Goal: Use online tool/utility: Utilize a website feature to perform a specific function

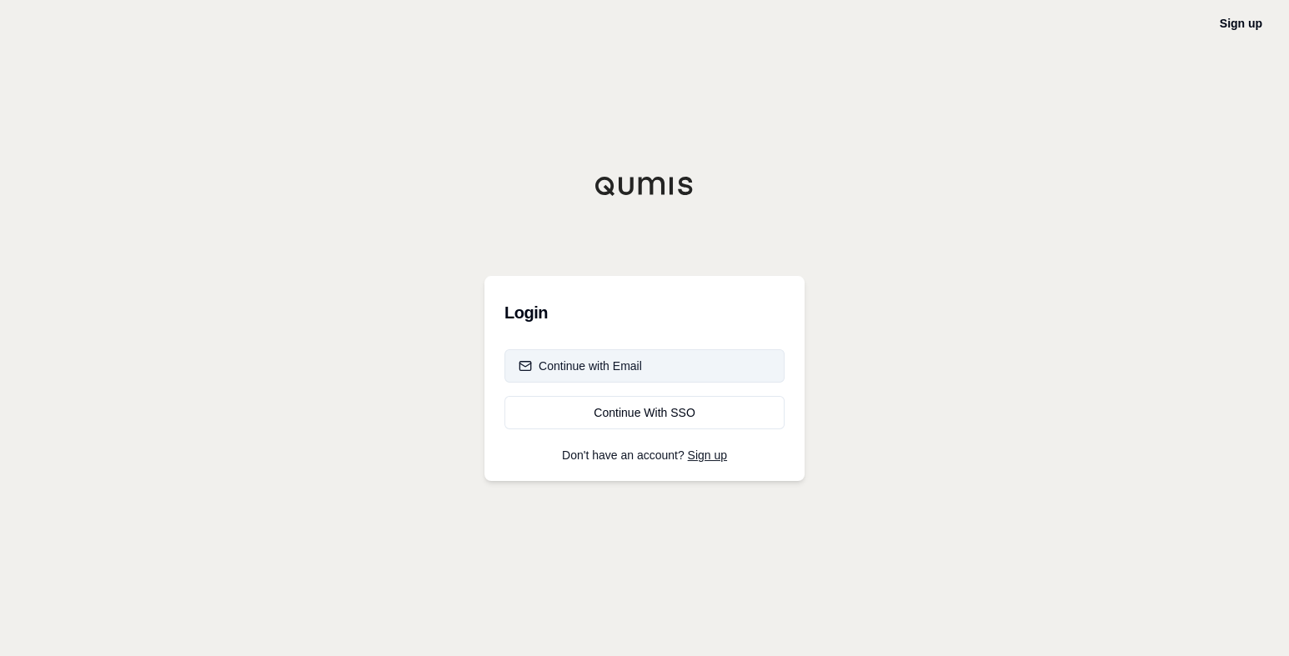
click at [575, 359] on div "Continue with Email" at bounding box center [579, 366] width 123 height 17
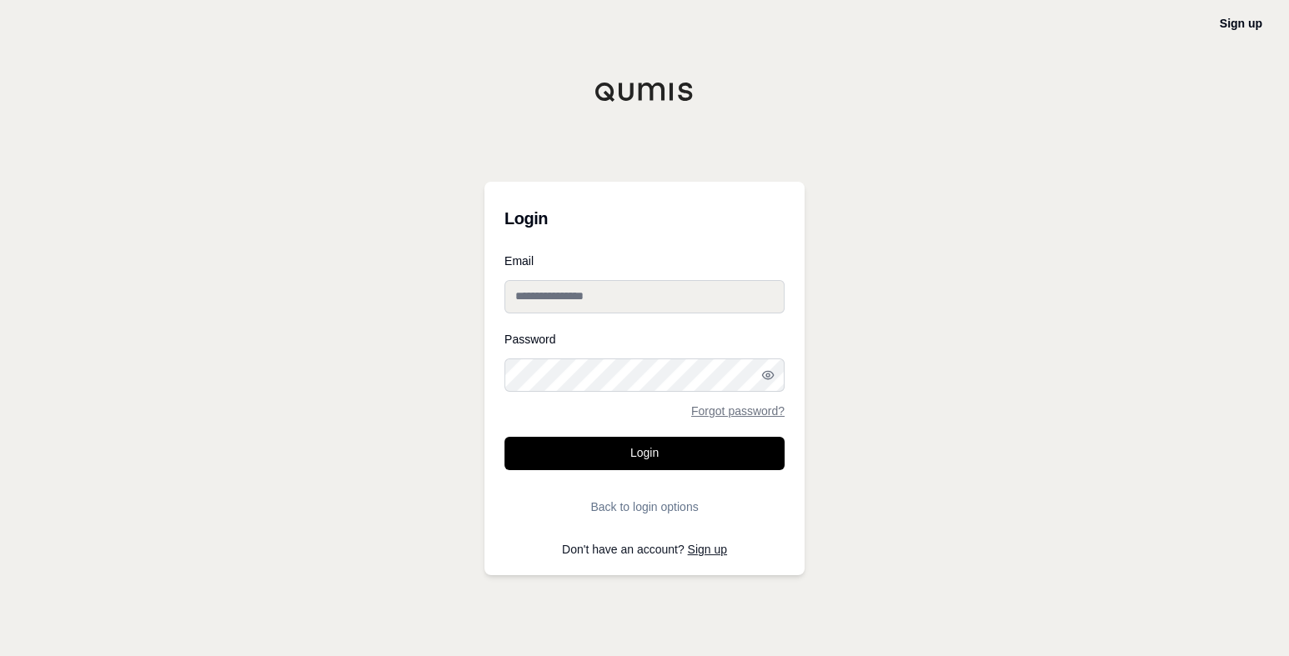
click at [538, 296] on input "Email" at bounding box center [644, 296] width 280 height 33
click at [583, 294] on input "Email" at bounding box center [644, 296] width 280 height 33
paste input "**********"
type input "**********"
click at [663, 443] on button "Login" at bounding box center [644, 453] width 280 height 33
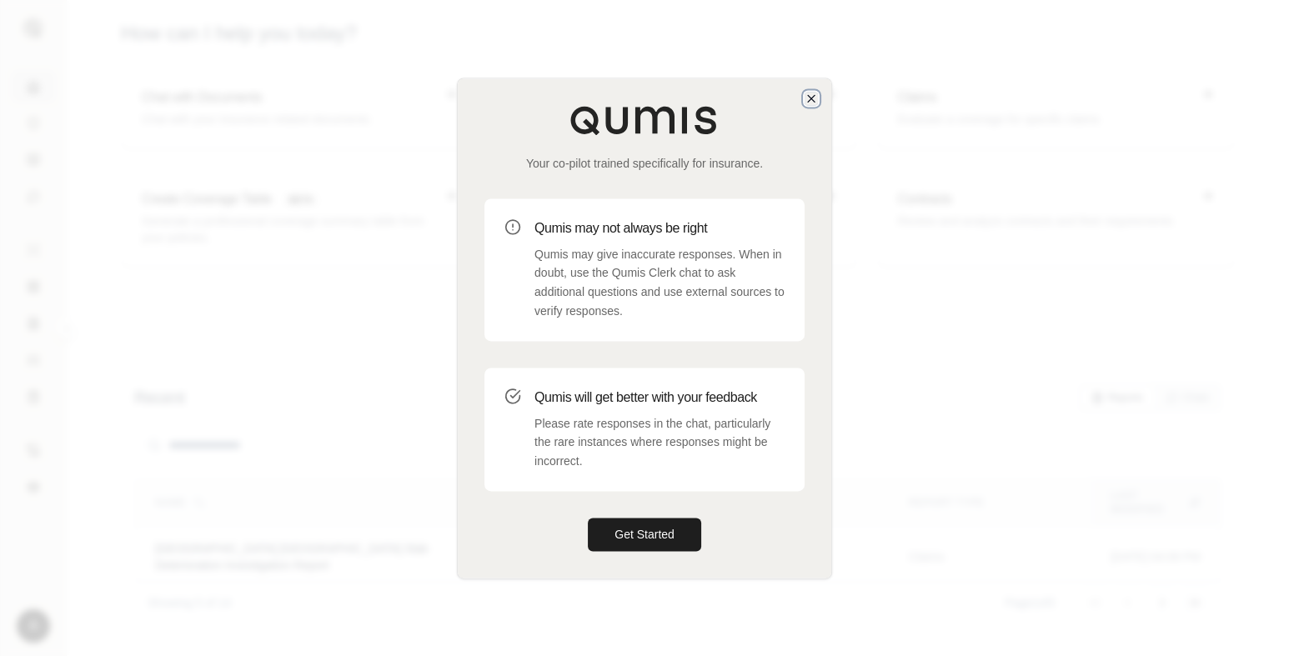
click at [809, 99] on icon "button" at bounding box center [811, 98] width 7 height 7
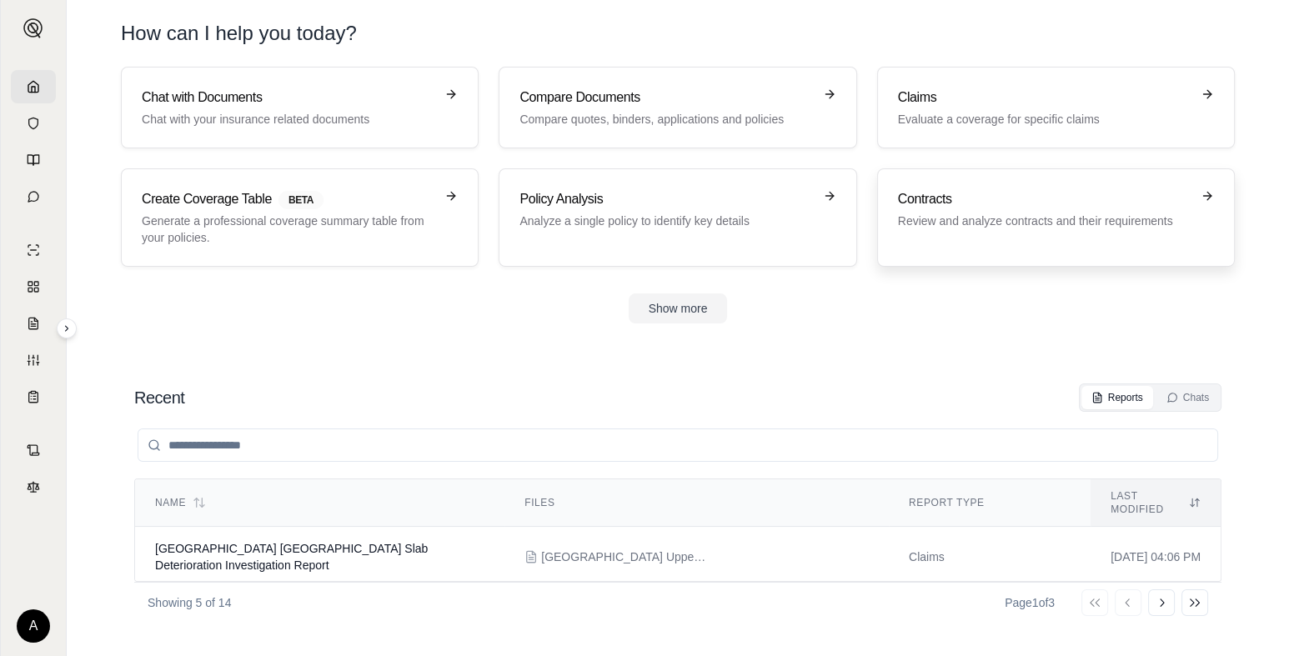
click at [958, 213] on p "Review and analyze contracts and their requirements" at bounding box center [1044, 221] width 293 height 17
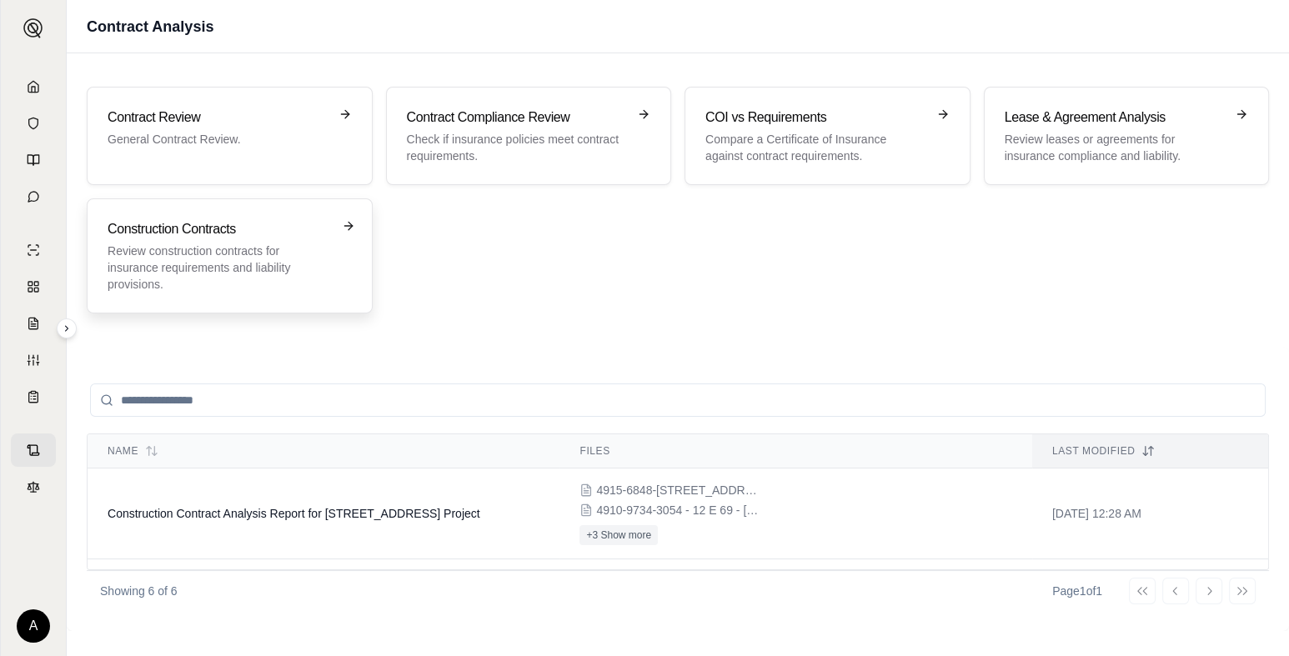
click at [184, 229] on h3 "Construction Contracts" at bounding box center [218, 229] width 221 height 20
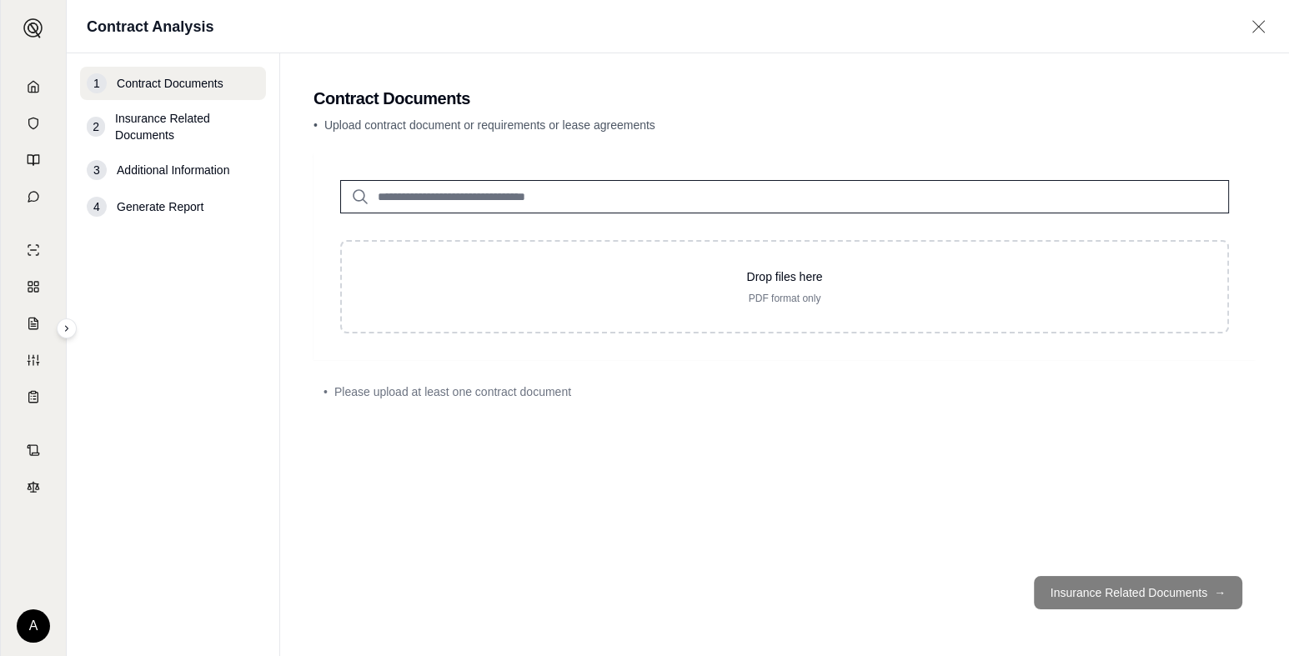
click at [455, 191] on input "search" at bounding box center [784, 196] width 888 height 33
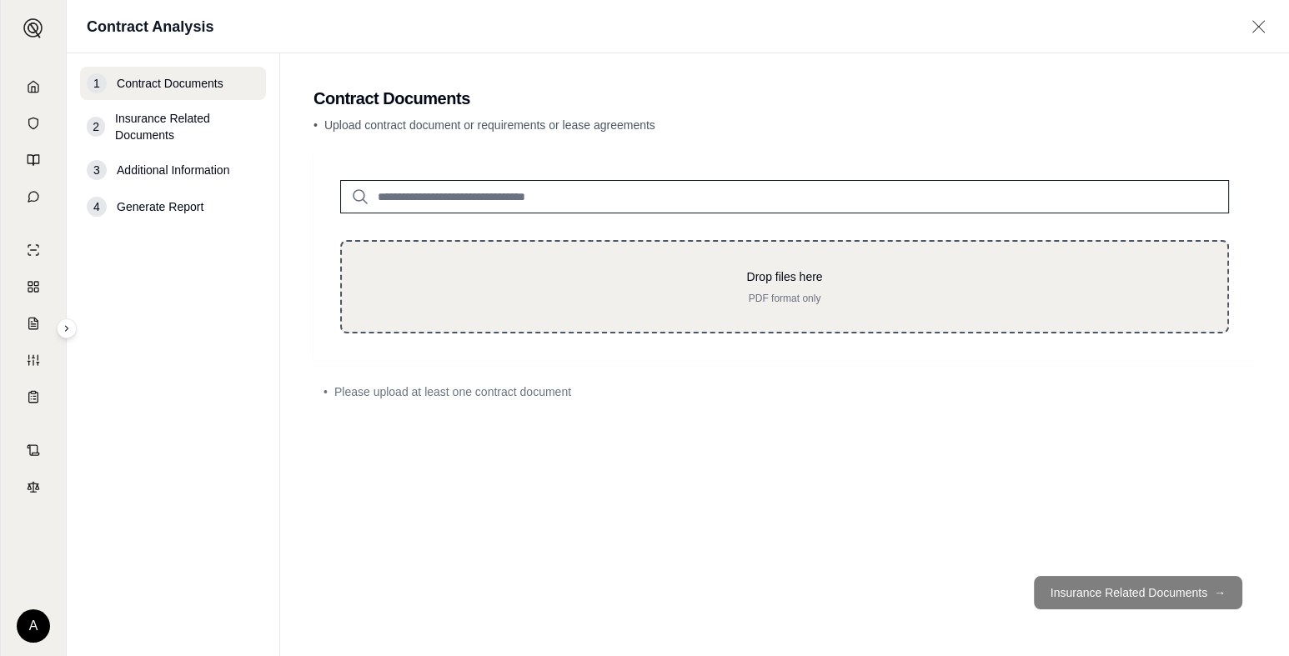
click at [433, 258] on div "Drop files here PDF format only" at bounding box center [784, 286] width 888 height 93
type input "**********"
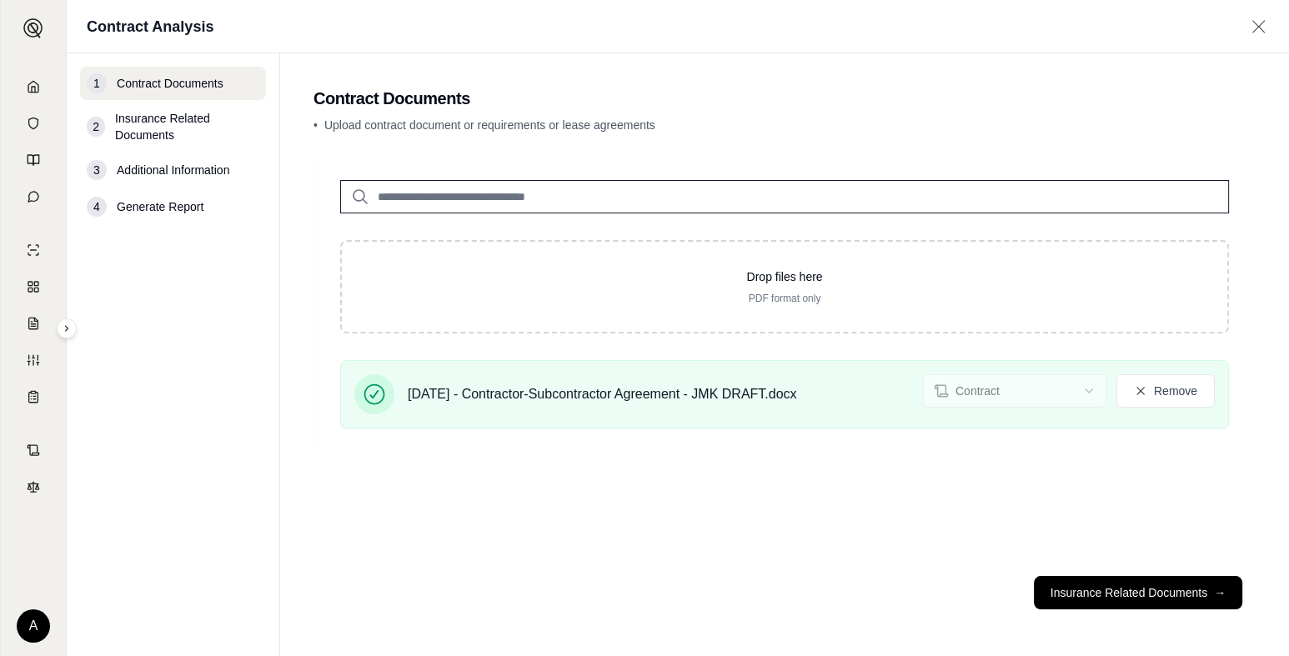
click at [1151, 595] on button "Insurance Related Documents →" at bounding box center [1138, 592] width 208 height 33
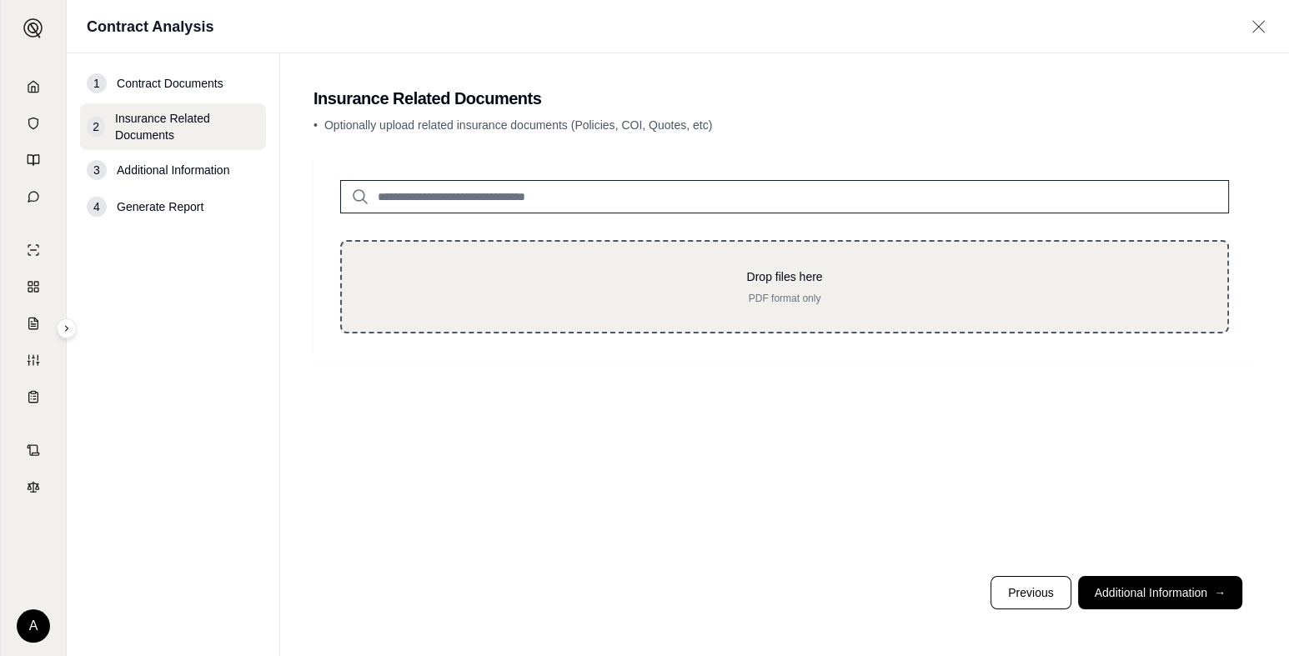
click at [434, 250] on div "Drop files here PDF format only" at bounding box center [784, 286] width 888 height 93
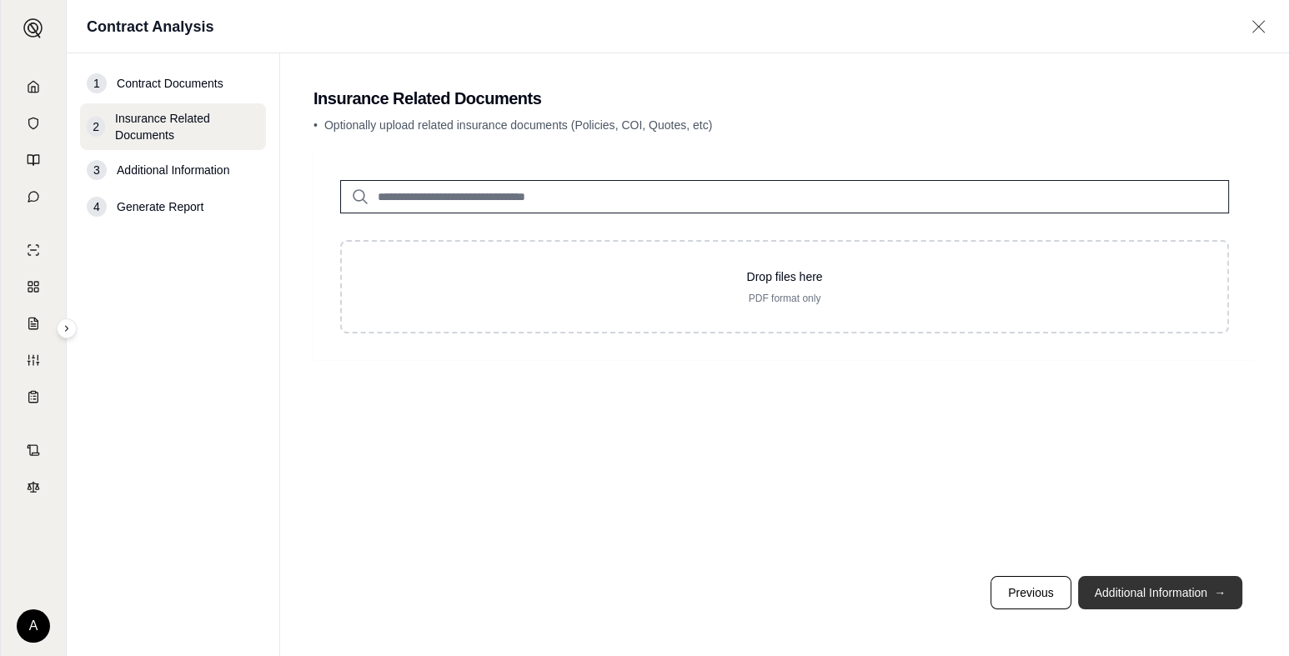
click at [1191, 591] on button "Additional Information →" at bounding box center [1160, 592] width 164 height 33
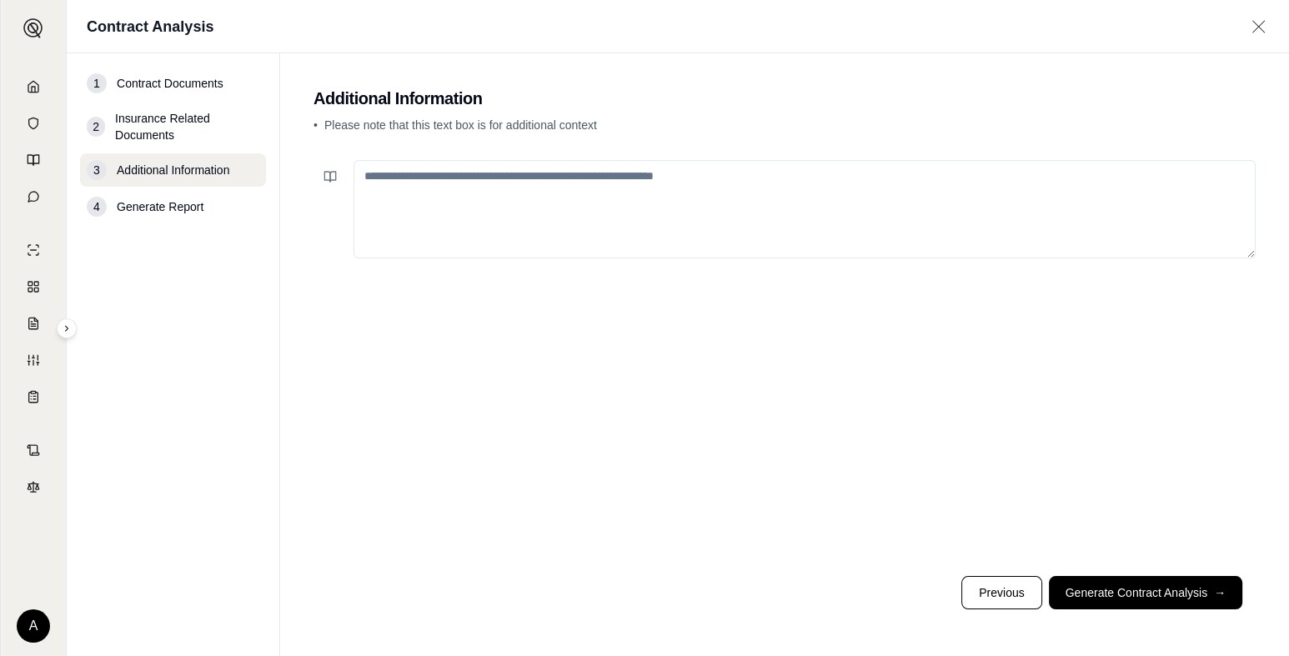
click at [412, 201] on textarea at bounding box center [804, 209] width 902 height 98
paste textarea "**********"
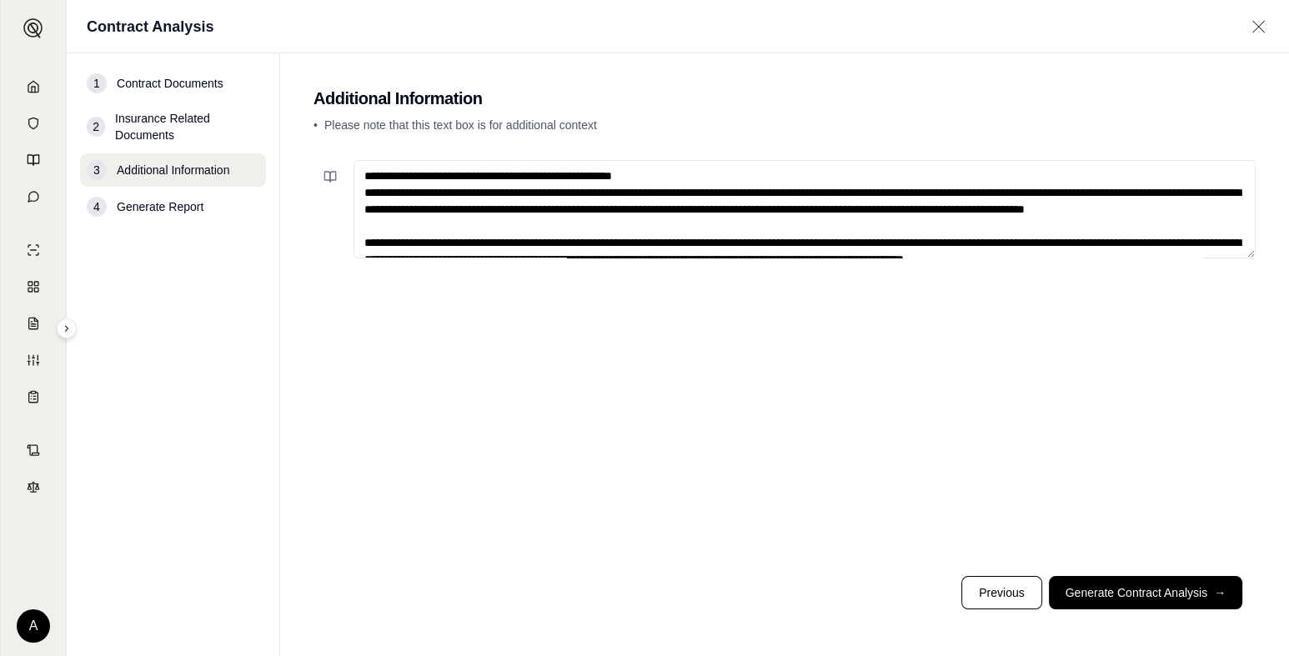
scroll to position [574, 0]
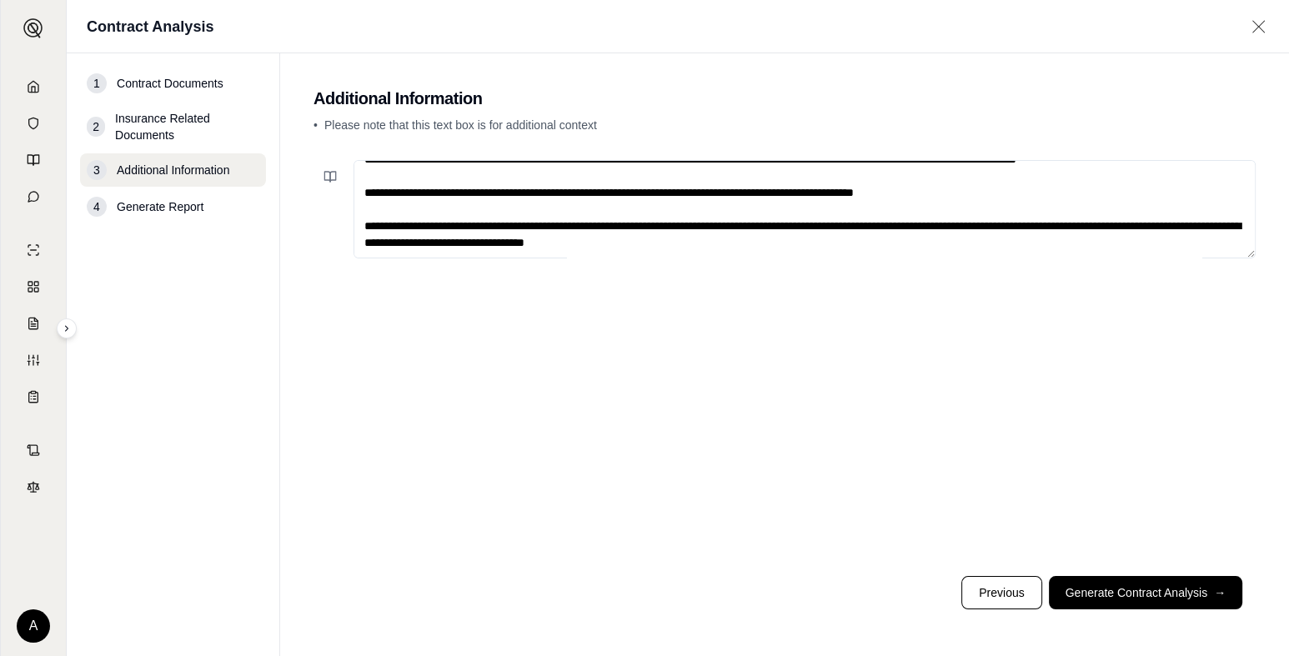
type textarea "**********"
click at [1124, 614] on footer "Previous Generate Contract Analysis →" at bounding box center [784, 593] width 942 height 60
click at [1120, 601] on button "Generate Contract Analysis →" at bounding box center [1145, 592] width 193 height 33
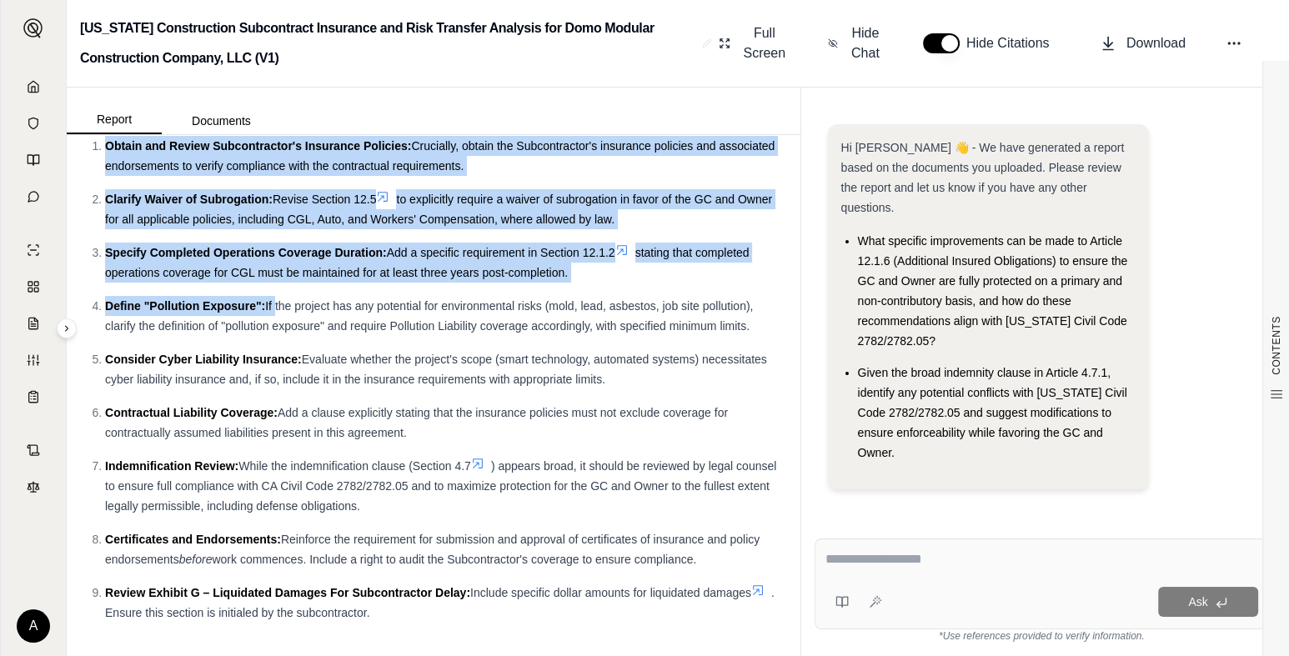
scroll to position [3910, 0]
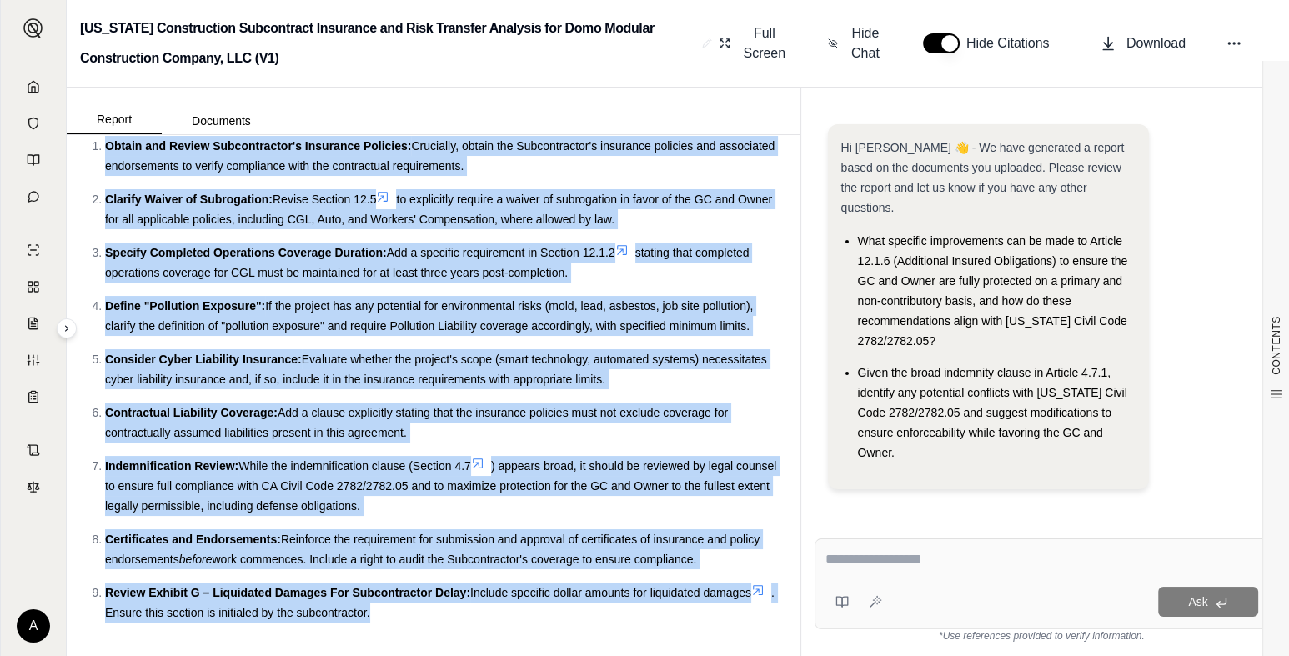
drag, startPoint x: 84, startPoint y: 179, endPoint x: 728, endPoint y: 655, distance: 801.0
click at [728, 655] on html "A [US_STATE] Construction Subcontract Insurance and Risk Transfer Analysis for …" at bounding box center [644, 328] width 1289 height 656
copy div "Lor ipsumdol sitametc adipisci elitseddo eiusmodtempo, incididun Utlaboreet Dol…"
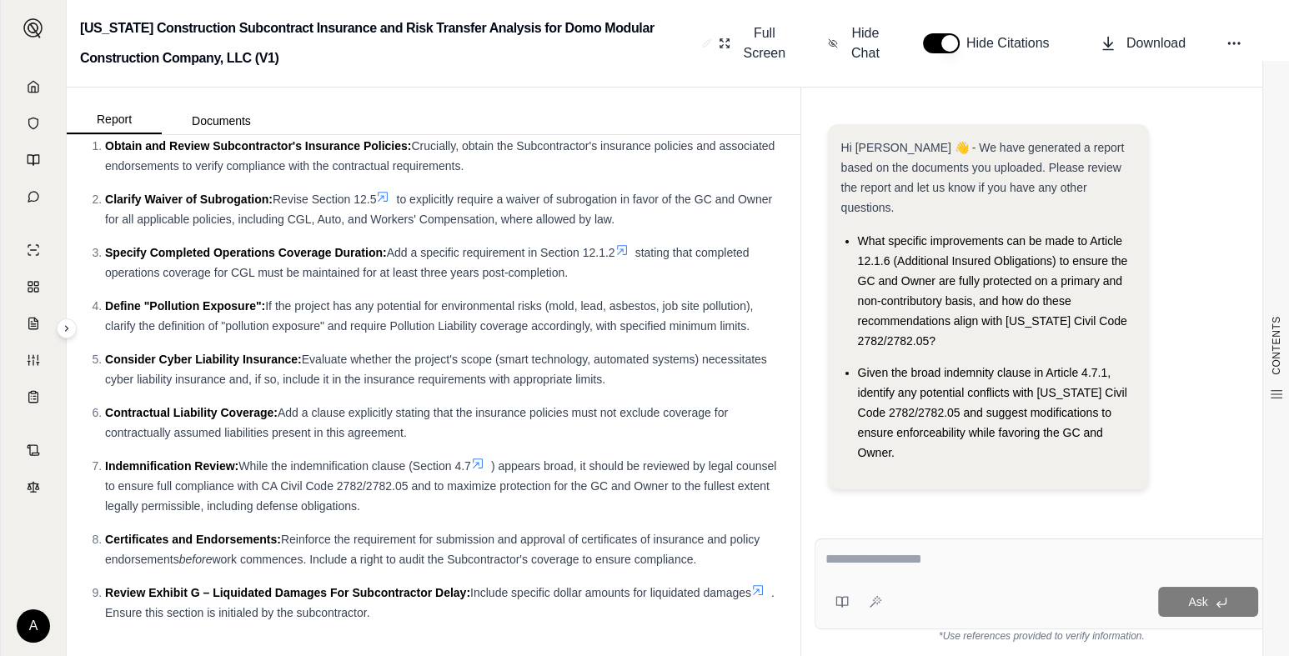
click at [973, 557] on textarea at bounding box center [1041, 559] width 433 height 20
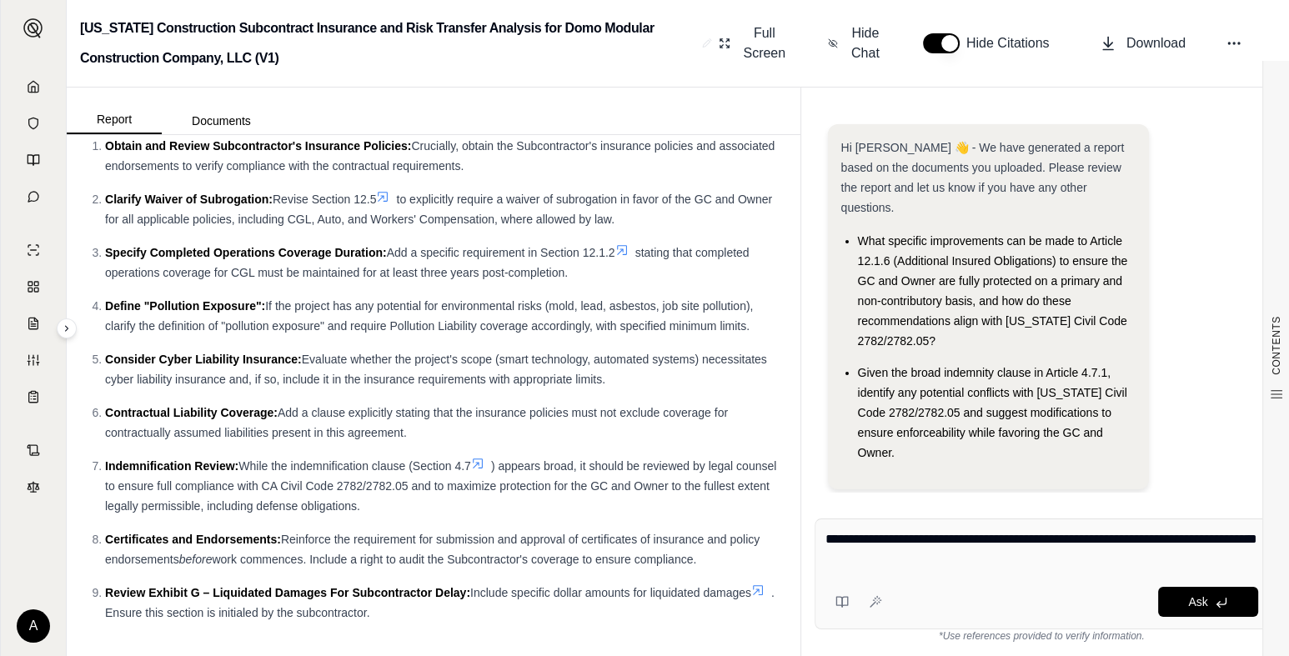
type textarea "**********"
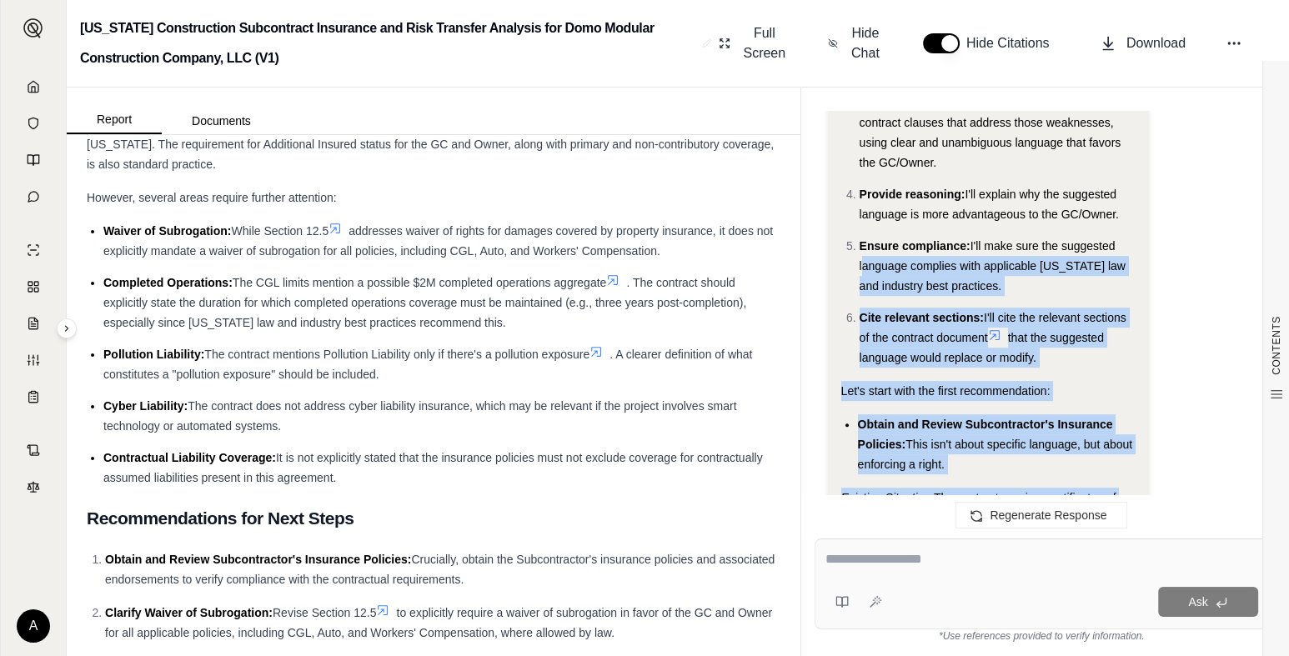
scroll to position [1068, 0]
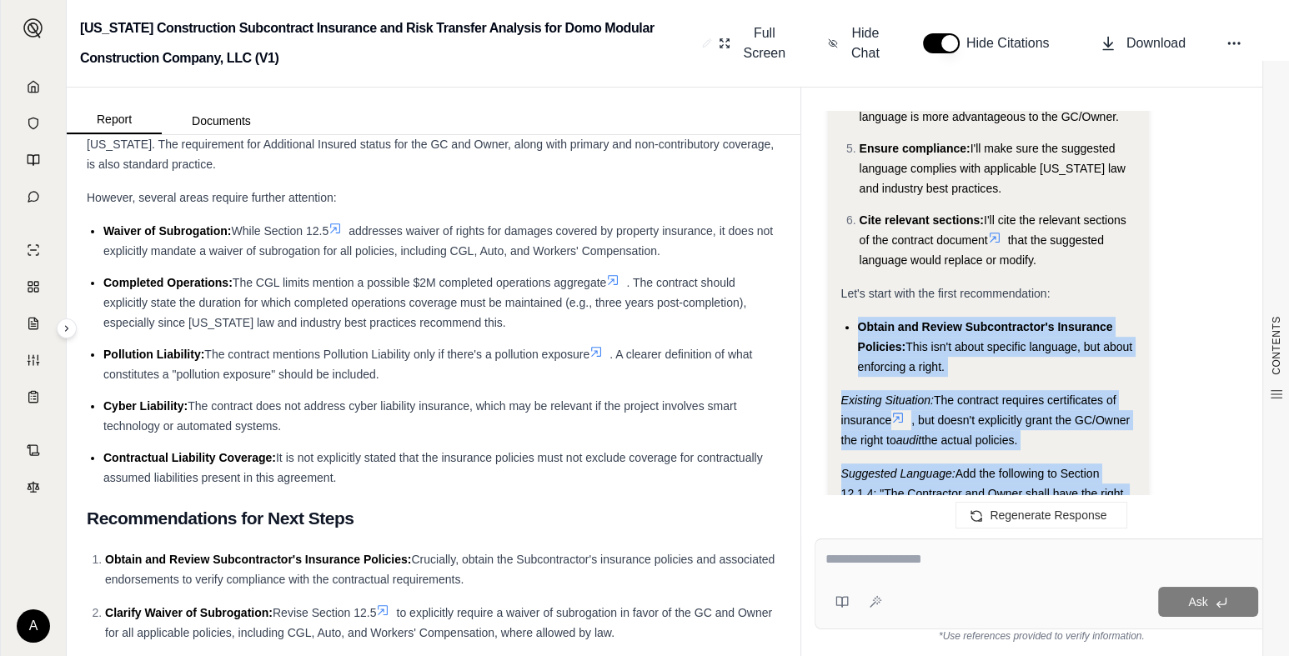
drag, startPoint x: 976, startPoint y: 264, endPoint x: 824, endPoint y: 297, distance: 155.1
click at [824, 297] on div "Hi [PERSON_NAME] 👋 - We have generated a report based on the documents you uplo…" at bounding box center [1041, 311] width 454 height 401
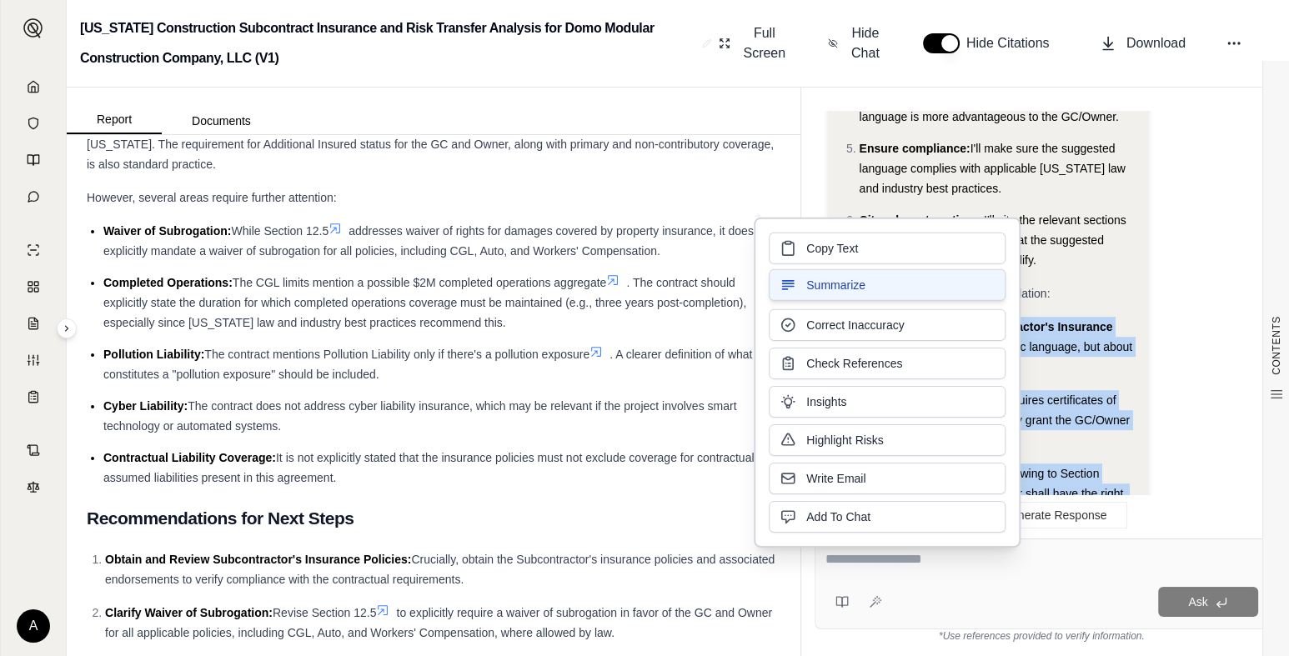
copy div "Obtain and Review Subcontractor's Insurance Policies: This isn't about specific…"
